Goal: Task Accomplishment & Management: Manage account settings

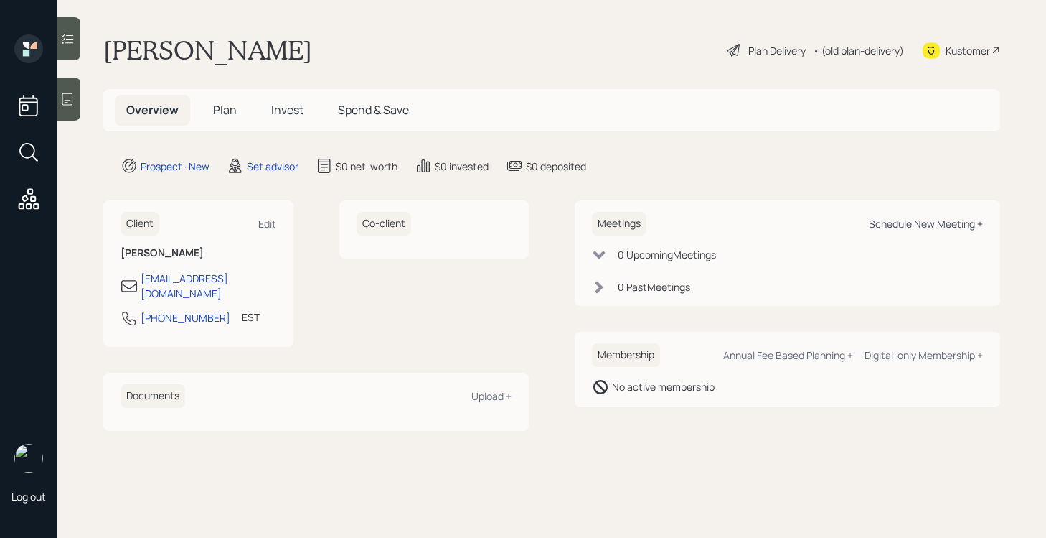
click at [906, 222] on div "Schedule New Meeting +" at bounding box center [926, 224] width 114 height 14
select select "round-[PERSON_NAME]"
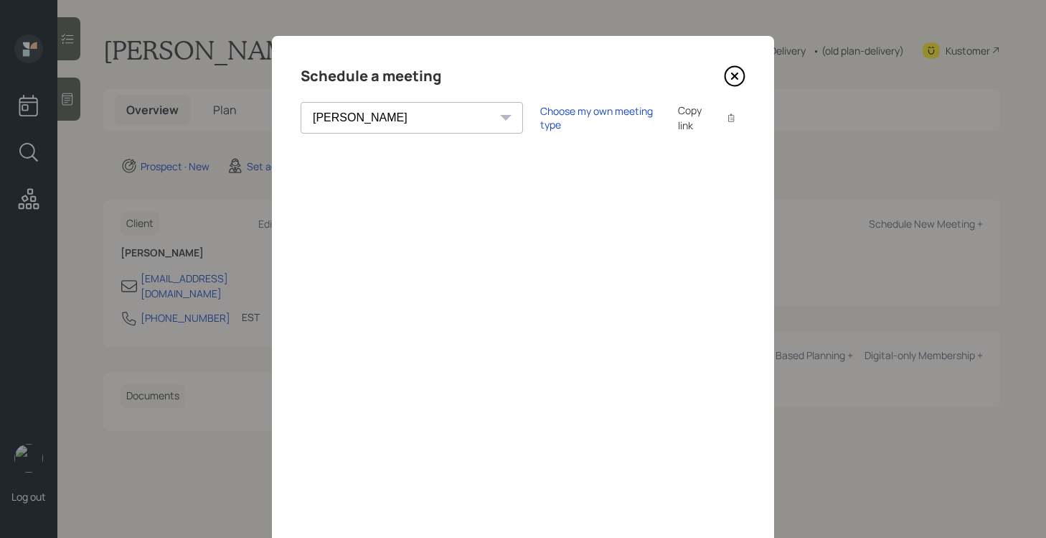
click at [731, 83] on icon at bounding box center [735, 76] width 22 height 22
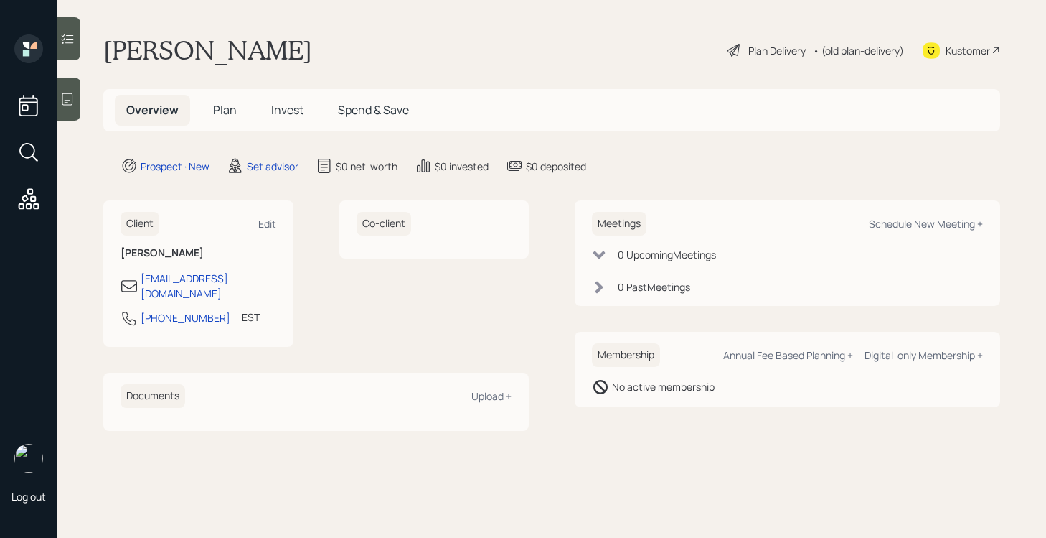
click at [72, 99] on icon at bounding box center [67, 99] width 14 height 14
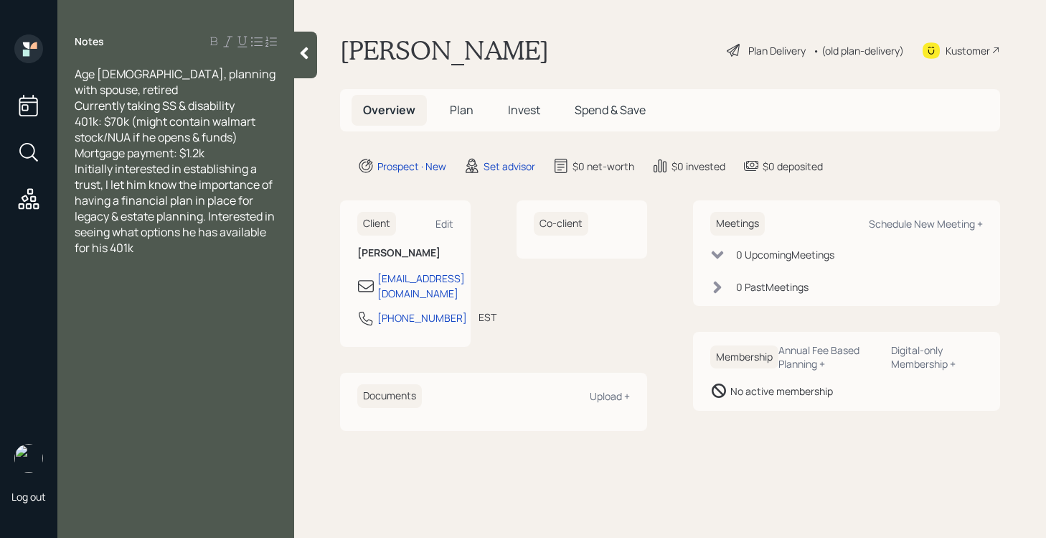
click at [245, 145] on div "Mortgage payment: $1.2k" at bounding box center [176, 153] width 202 height 16
click at [300, 58] on icon at bounding box center [304, 53] width 14 height 14
